Goal: Book appointment/travel/reservation

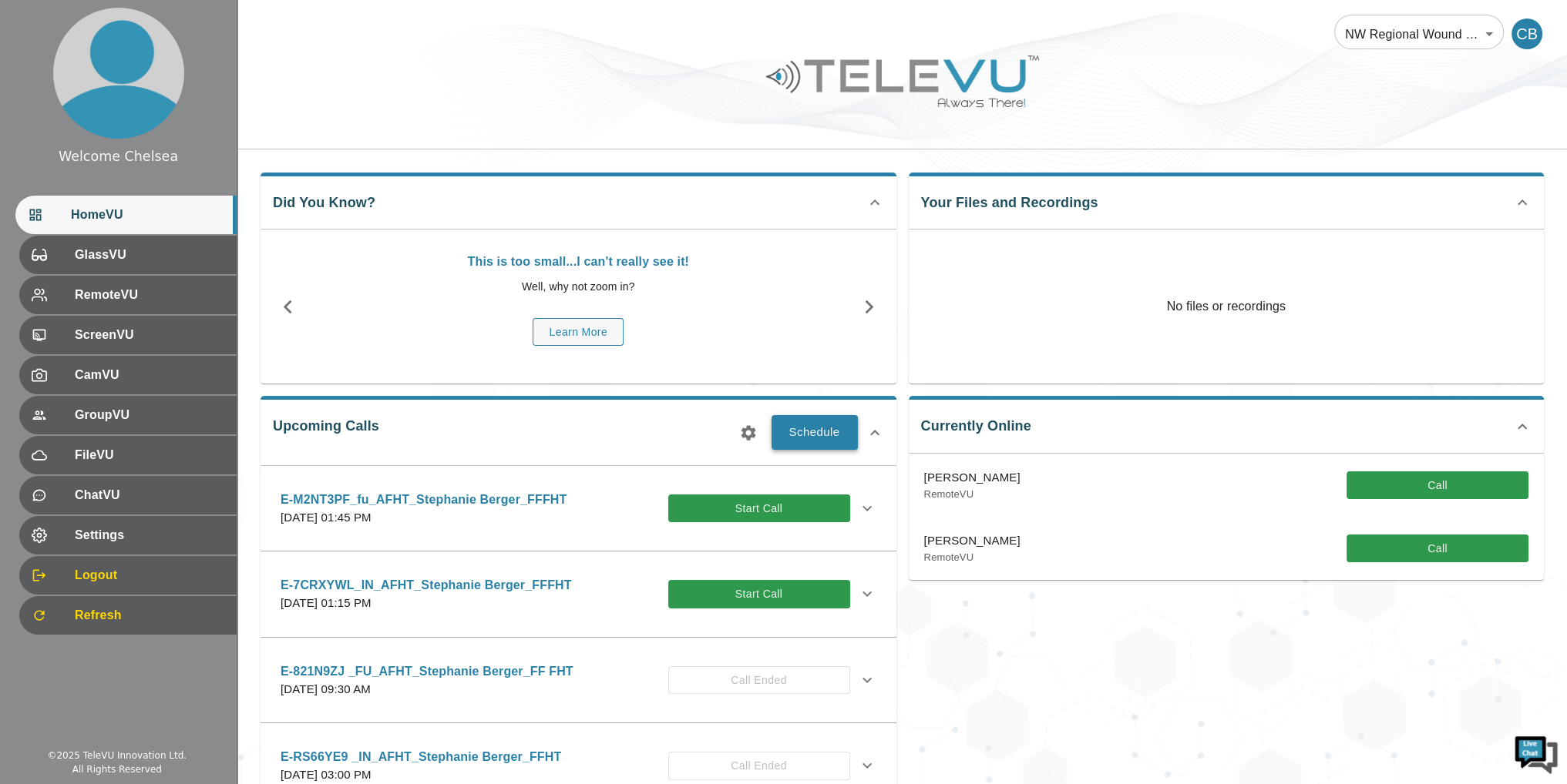
click at [820, 439] on button "Schedule" at bounding box center [815, 432] width 86 height 34
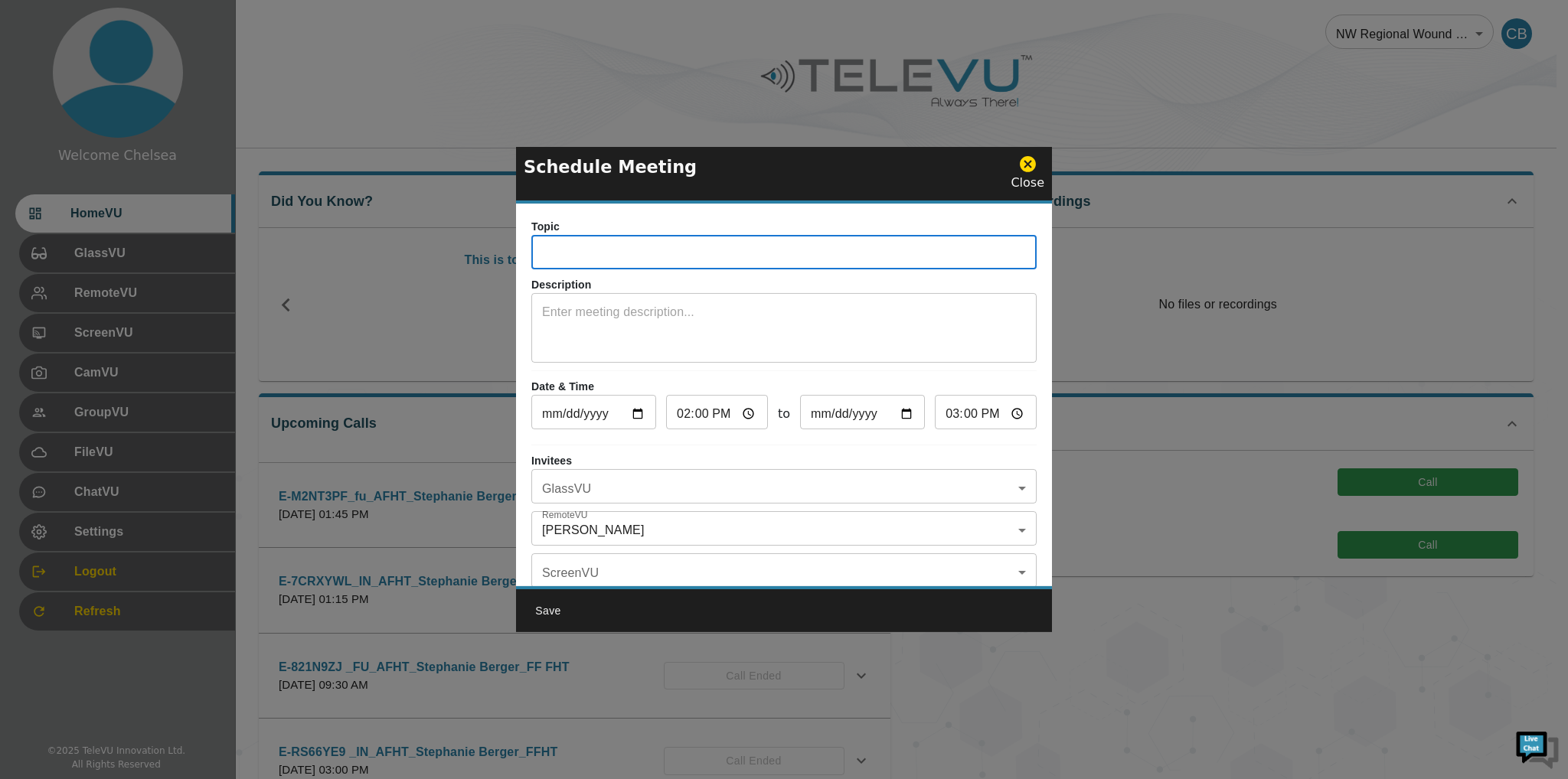
click at [700, 247] on input "text" at bounding box center [784, 254] width 505 height 30
drag, startPoint x: 767, startPoint y: 160, endPoint x: 876, endPoint y: 154, distance: 109.2
click at [876, 154] on div "Schedule Meeting Close" at bounding box center [784, 176] width 536 height 57
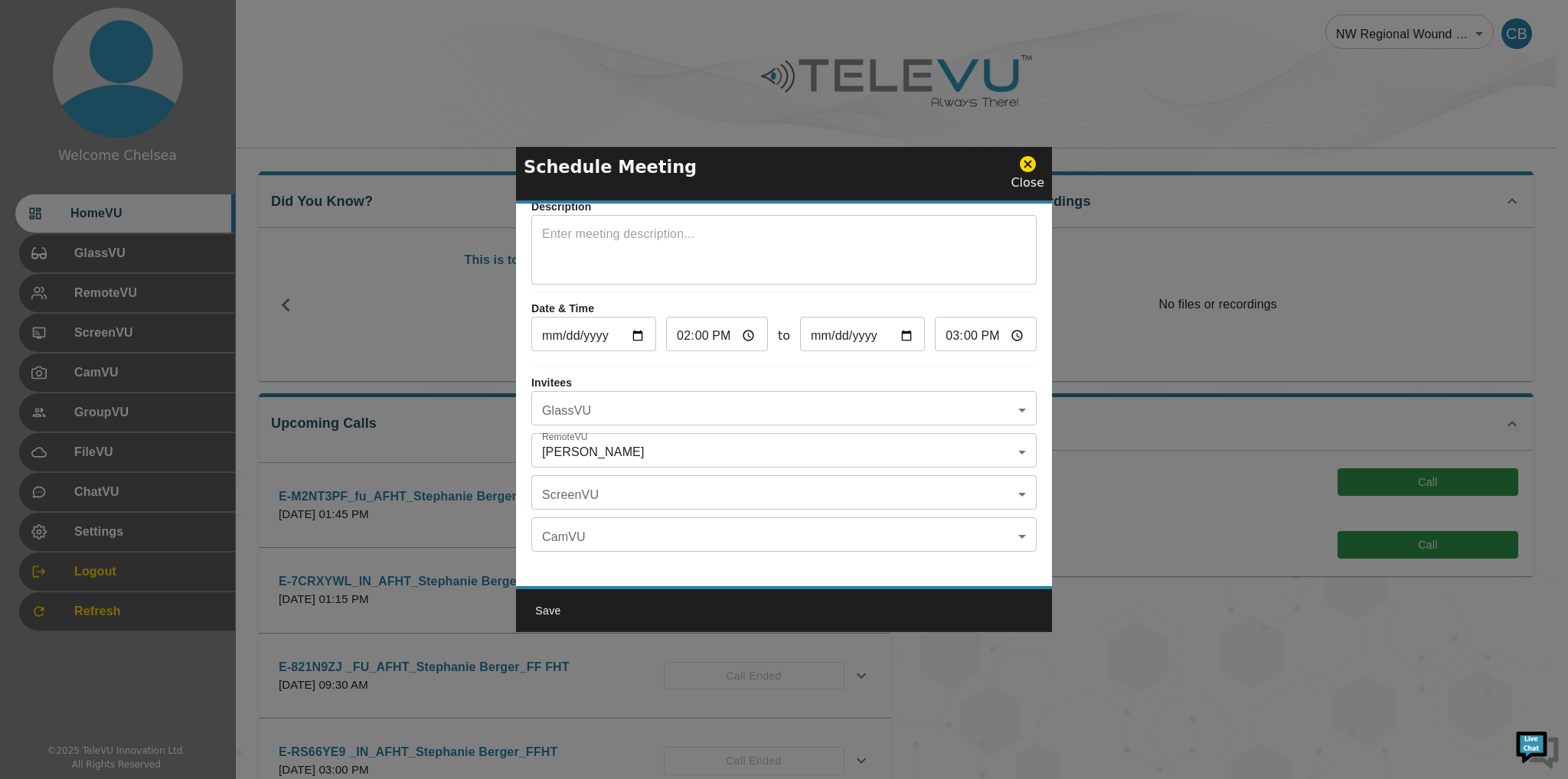
scroll to position [89, 0]
click at [670, 390] on body "Welcome Chelsea HomeVU GlassVU RemoteVU ScreenVU CamVU GroupVU FileVU ChatVU Se…" at bounding box center [784, 497] width 1568 height 995
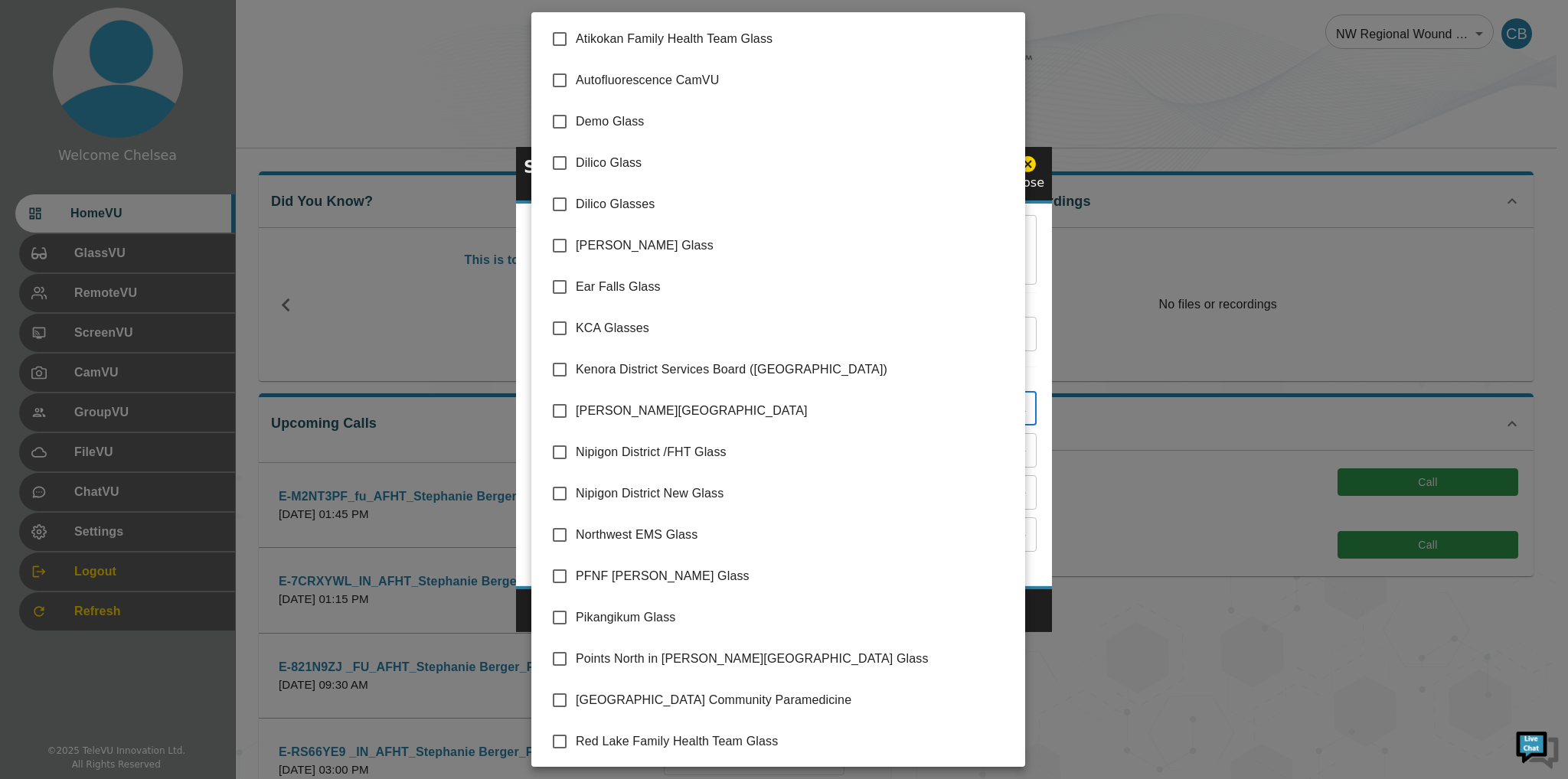
click at [1316, 615] on div at bounding box center [784, 390] width 1568 height 779
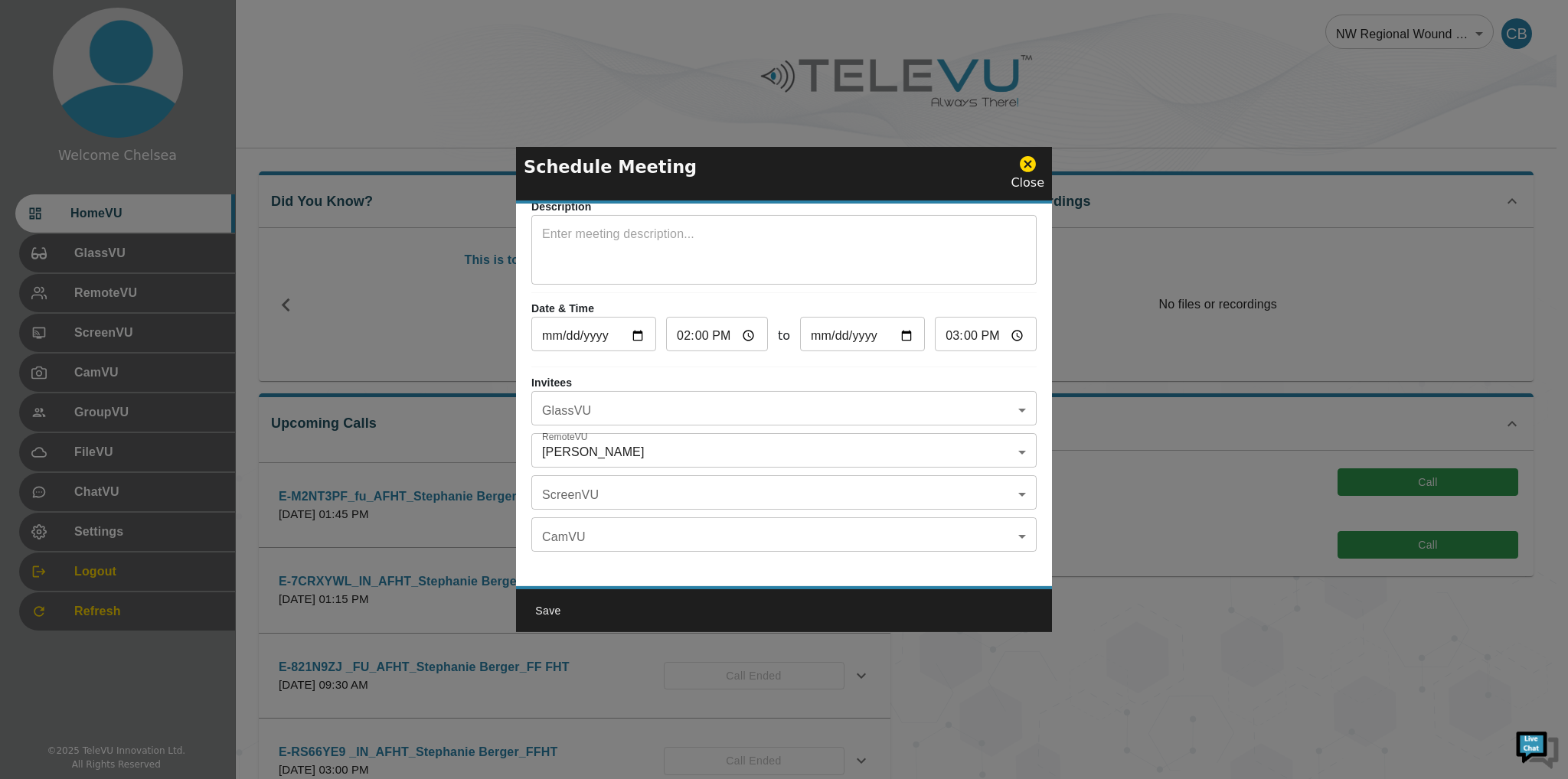
click at [1022, 176] on div "Close" at bounding box center [1028, 173] width 34 height 37
click at [1029, 166] on icon at bounding box center [1028, 164] width 16 height 16
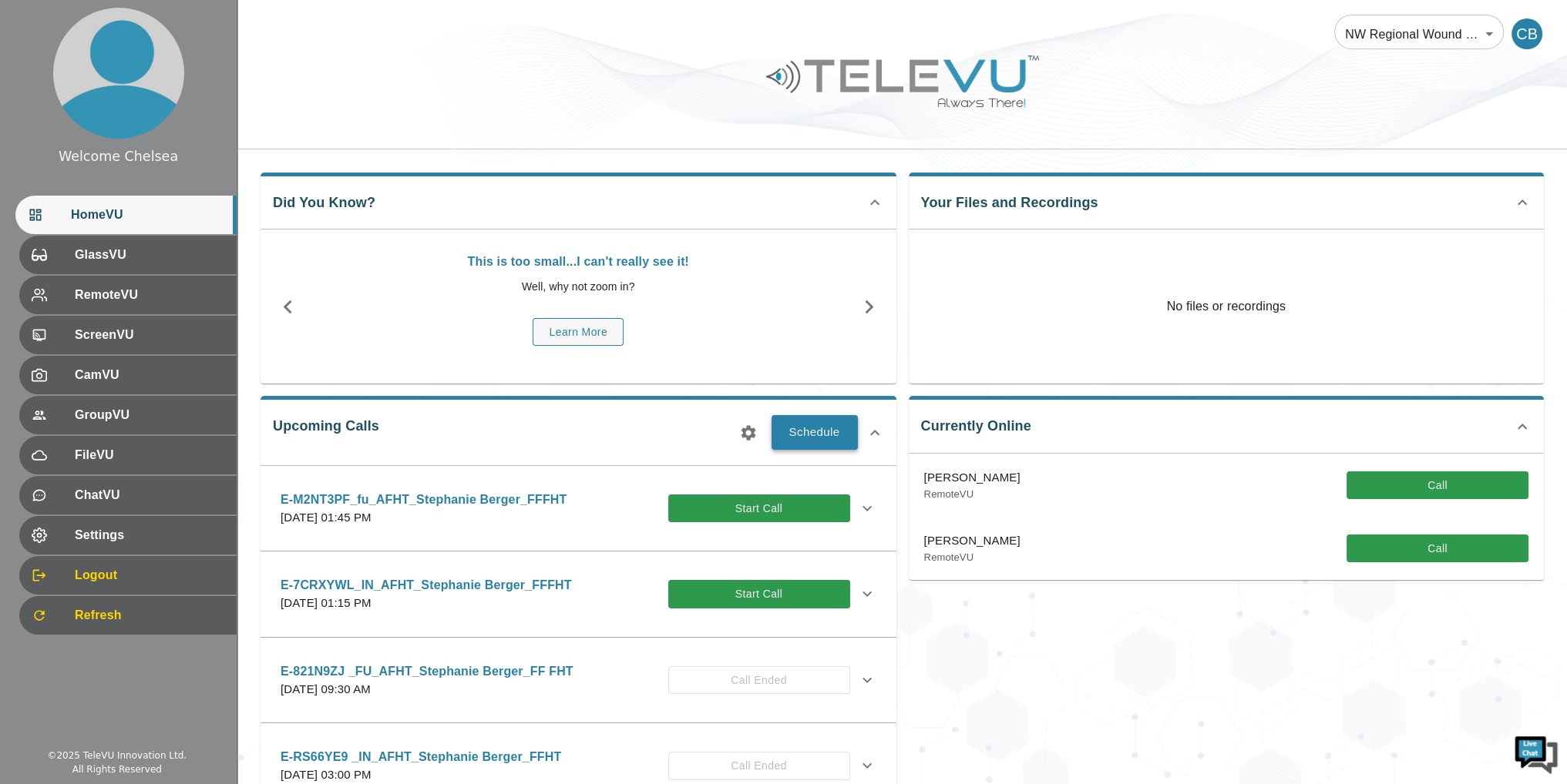
click at [799, 429] on button "Schedule" at bounding box center [815, 432] width 86 height 34
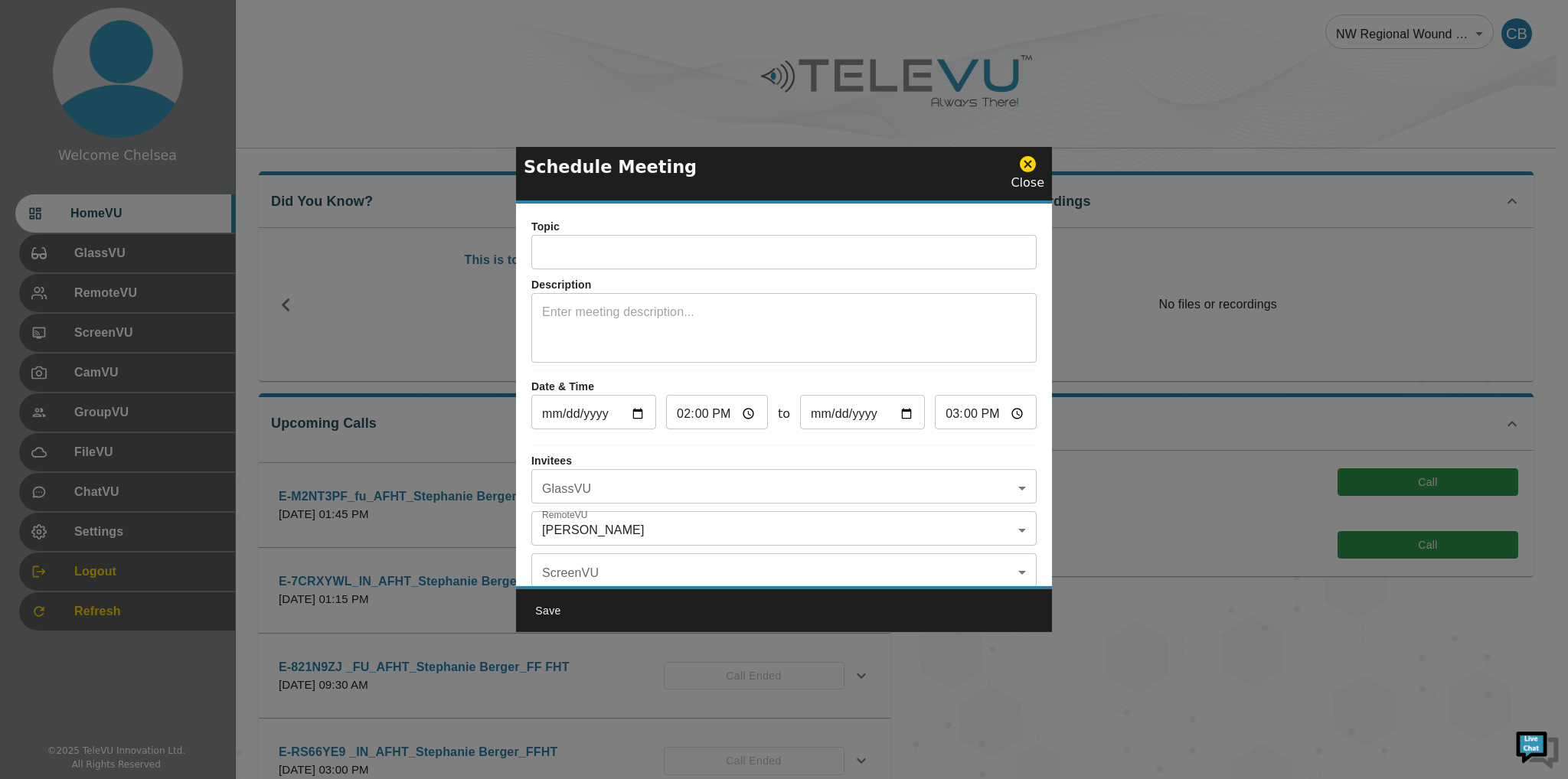
click at [686, 250] on input "text" at bounding box center [784, 254] width 505 height 30
click at [614, 534] on body "Welcome Chelsea HomeVU GlassVU RemoteVU ScreenVU CamVU GroupVU FileVU ChatVU Se…" at bounding box center [784, 497] width 1568 height 995
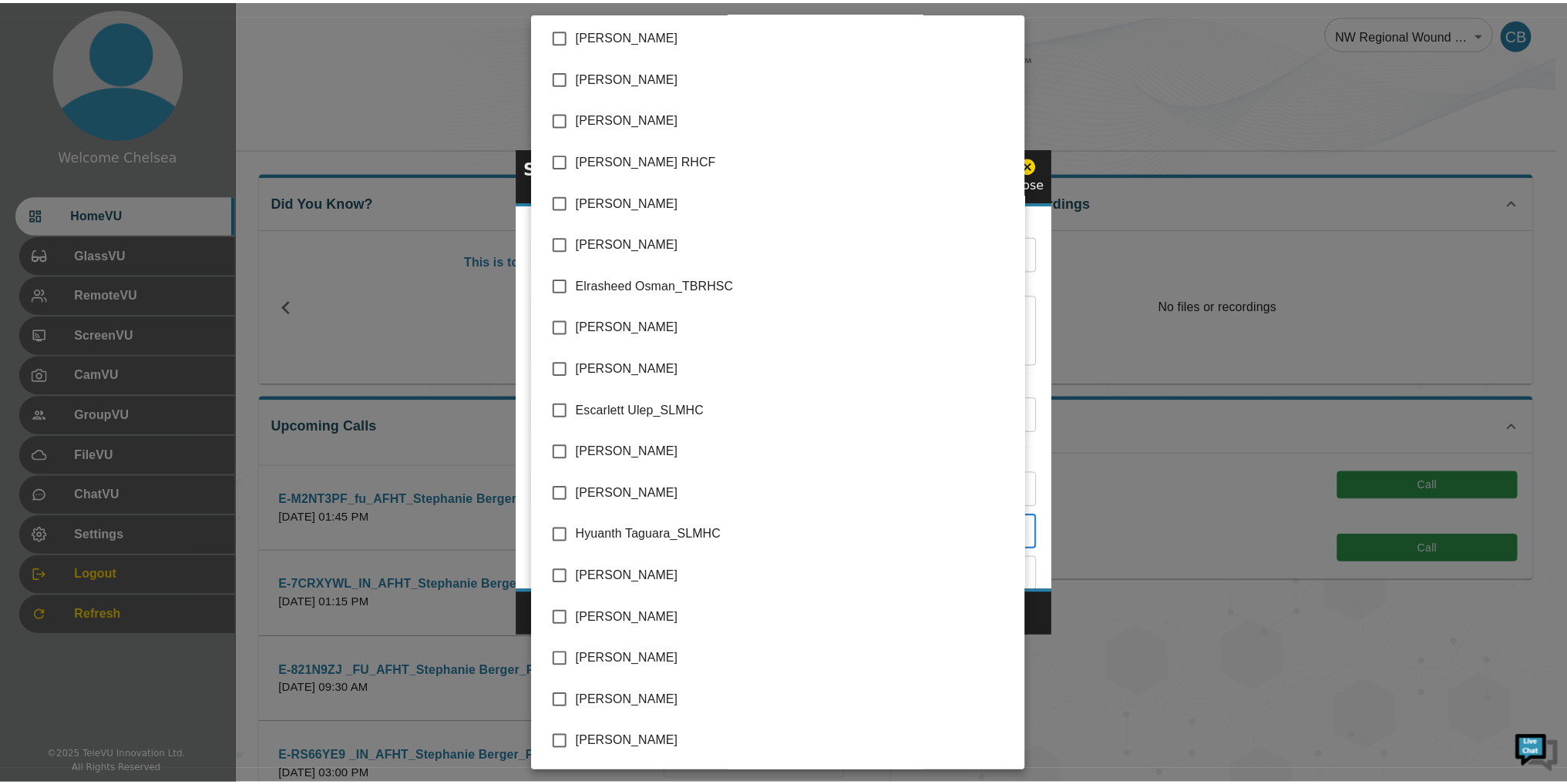
scroll to position [1078, 0]
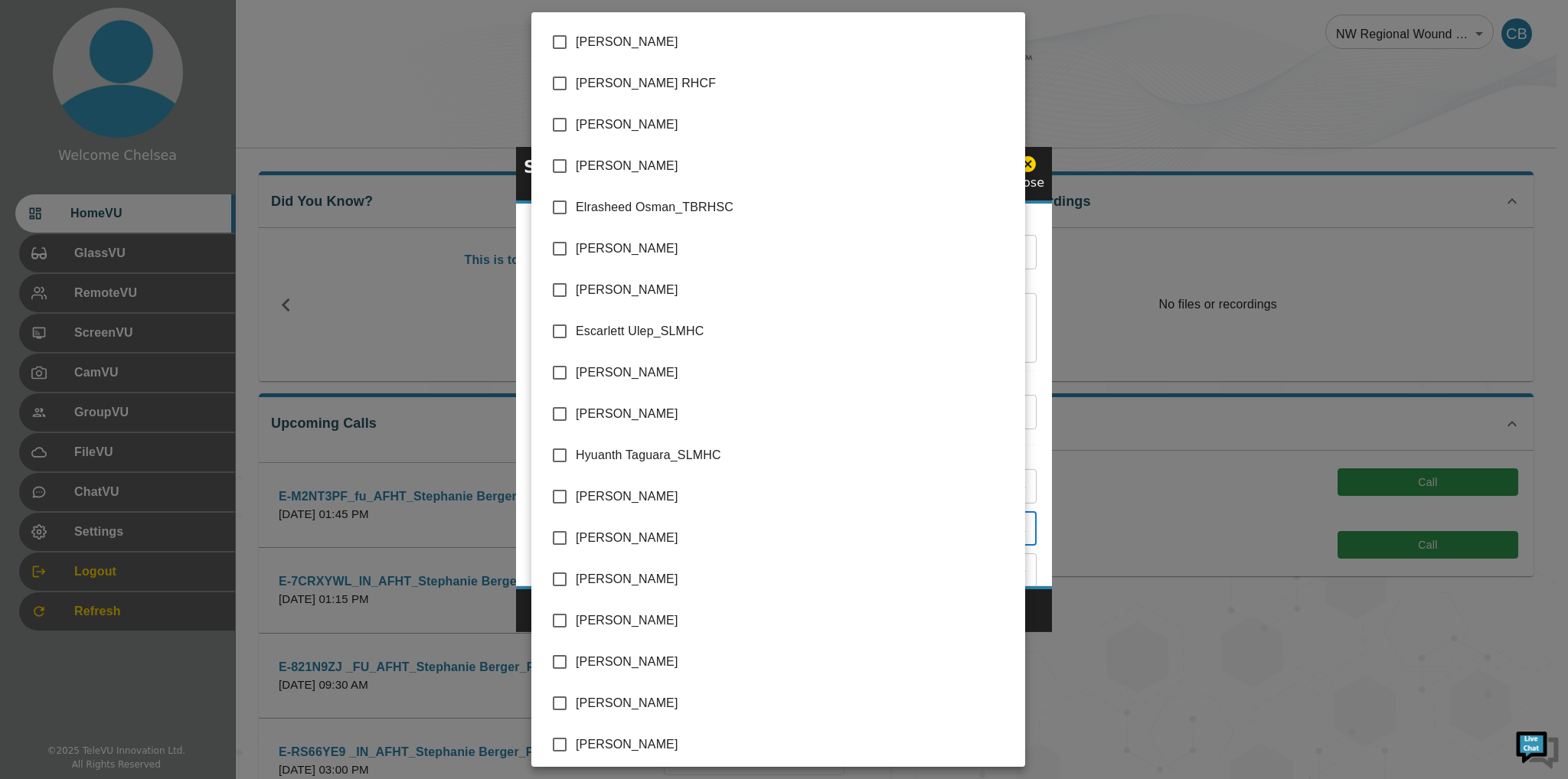
click at [1034, 184] on div at bounding box center [784, 390] width 1568 height 779
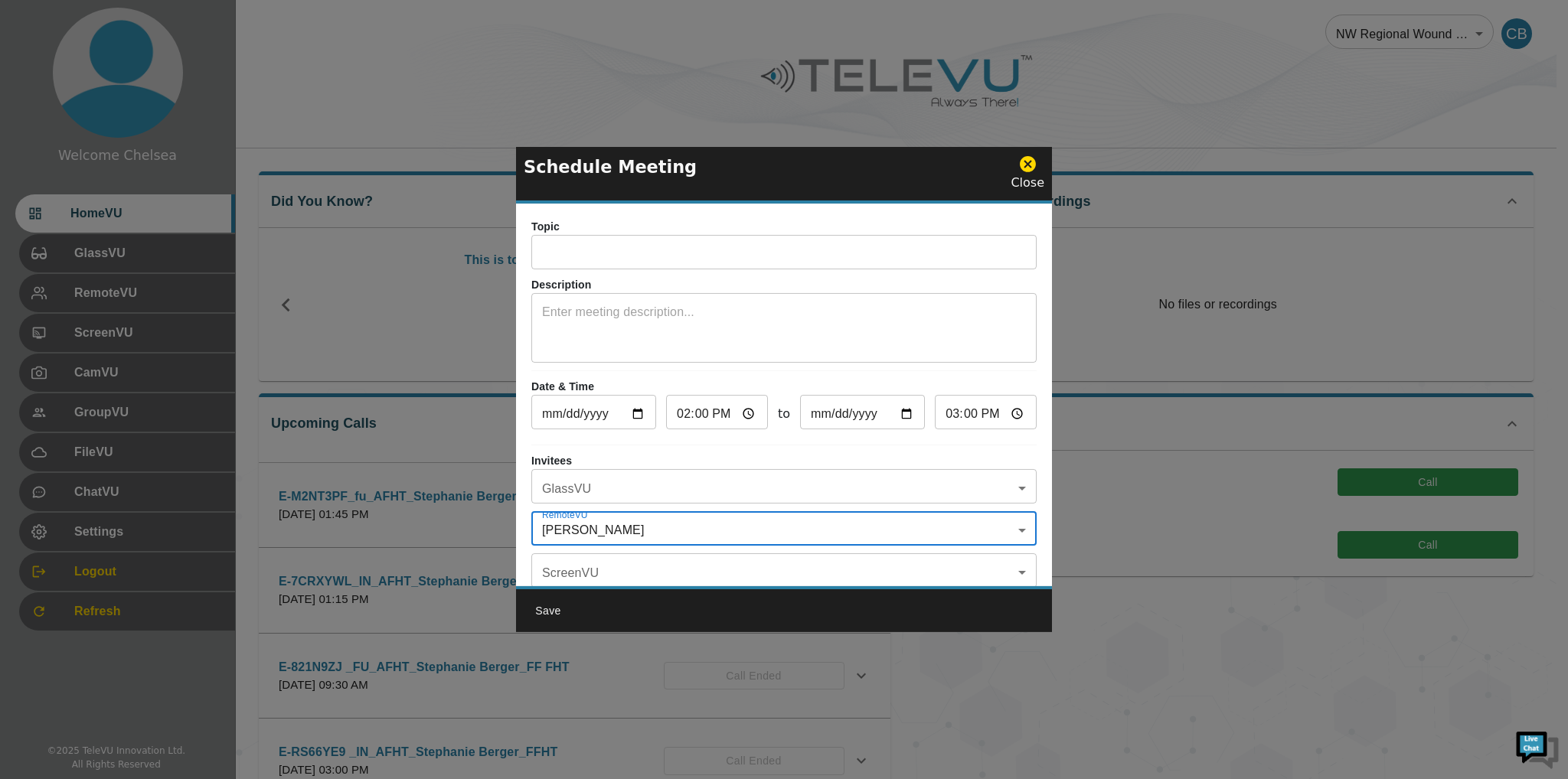
click at [1029, 163] on icon at bounding box center [1027, 163] width 19 height 19
